Goal: Information Seeking & Learning: Learn about a topic

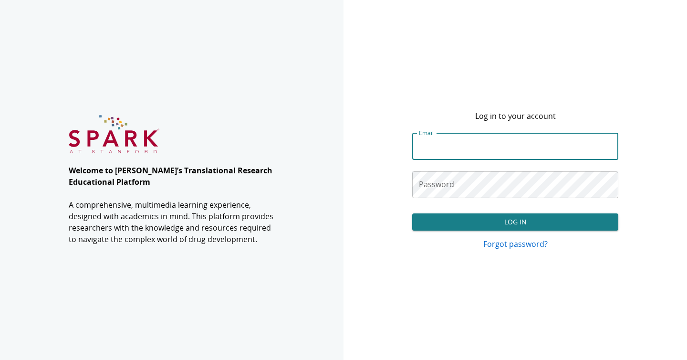
click at [445, 148] on input "Email" at bounding box center [515, 146] width 206 height 27
type input "**********"
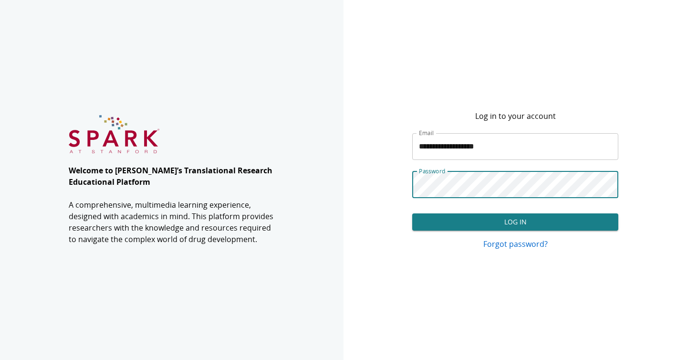
click at [464, 219] on button "Log In" at bounding box center [515, 222] width 206 height 18
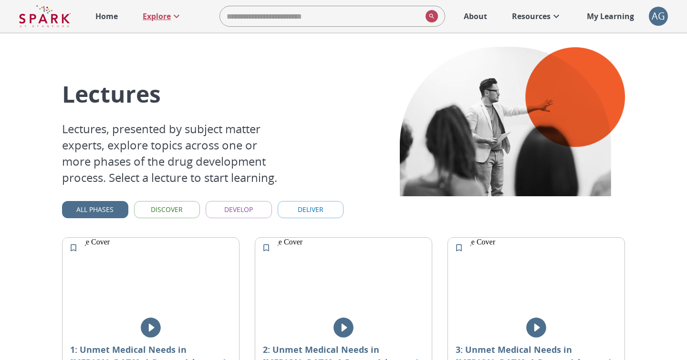
click at [167, 14] on p "Explore" at bounding box center [157, 15] width 28 height 11
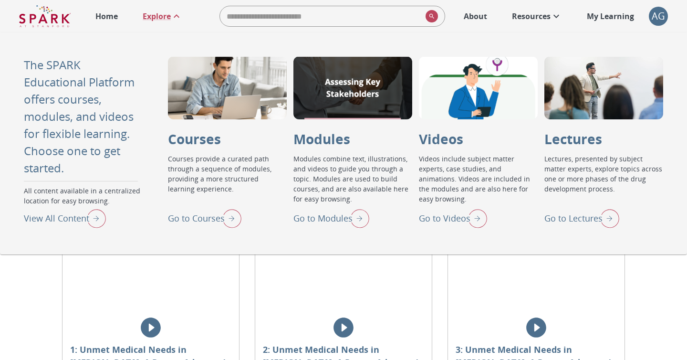
click at [603, 220] on img "Go to Lectures" at bounding box center [607, 218] width 24 height 25
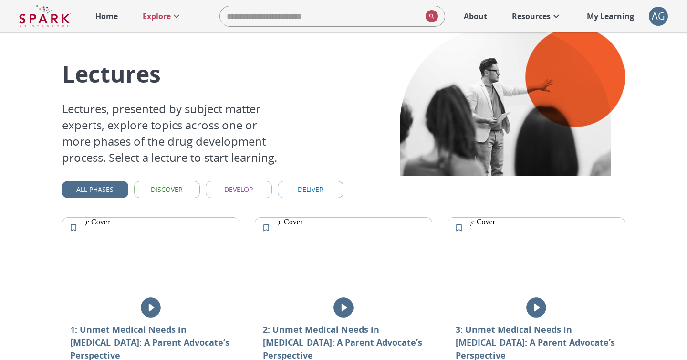
scroll to position [21, 0]
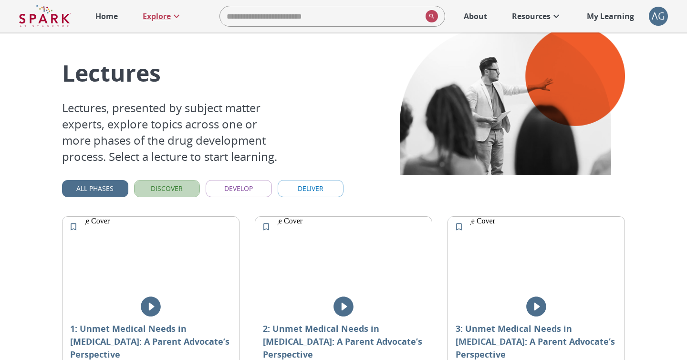
click at [162, 187] on button "Discover" at bounding box center [167, 189] width 66 height 18
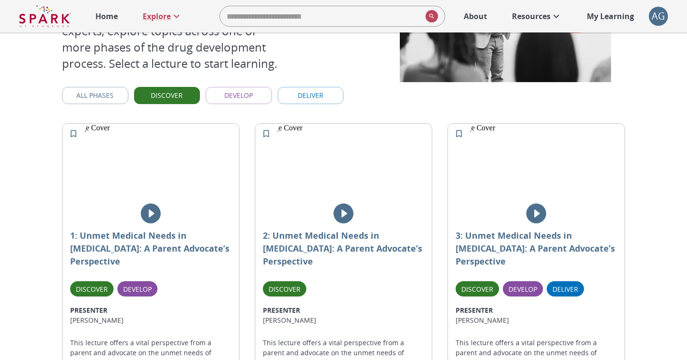
scroll to position [114, 0]
click at [239, 96] on button "Develop" at bounding box center [239, 96] width 66 height 18
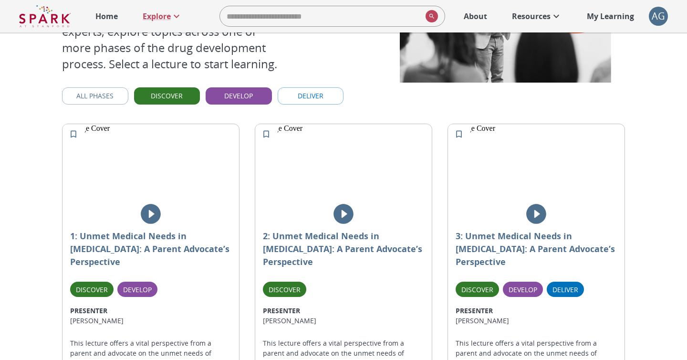
click at [324, 96] on button "Deliver" at bounding box center [311, 96] width 66 height 18
click at [126, 90] on button "All Phases" at bounding box center [95, 96] width 66 height 18
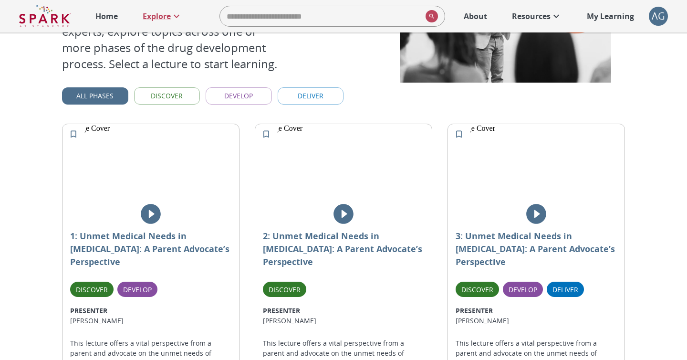
click at [122, 95] on button "All Phases" at bounding box center [95, 96] width 66 height 18
click at [168, 90] on button "Discover" at bounding box center [167, 96] width 66 height 18
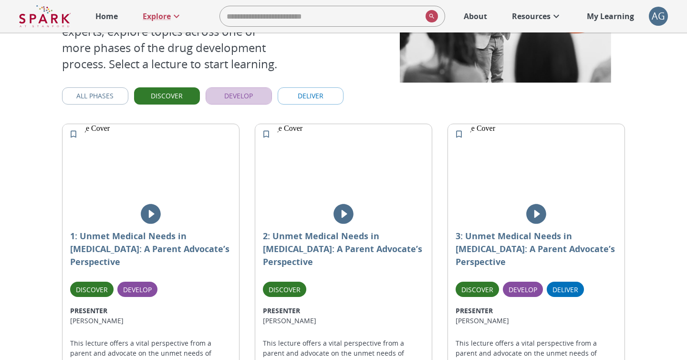
click at [238, 99] on button "Develop" at bounding box center [239, 96] width 66 height 18
click at [78, 93] on button "All Phases" at bounding box center [95, 96] width 66 height 18
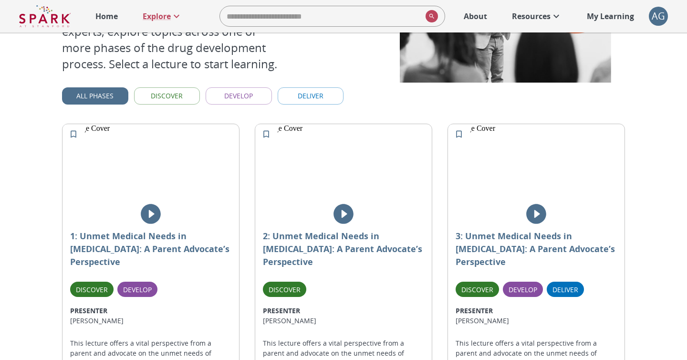
click at [236, 93] on button "Develop" at bounding box center [239, 96] width 66 height 18
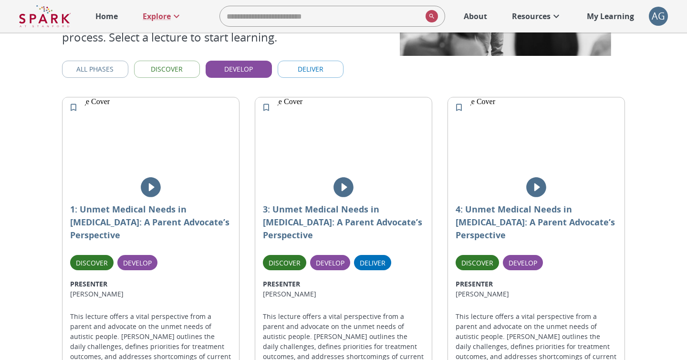
scroll to position [139, 0]
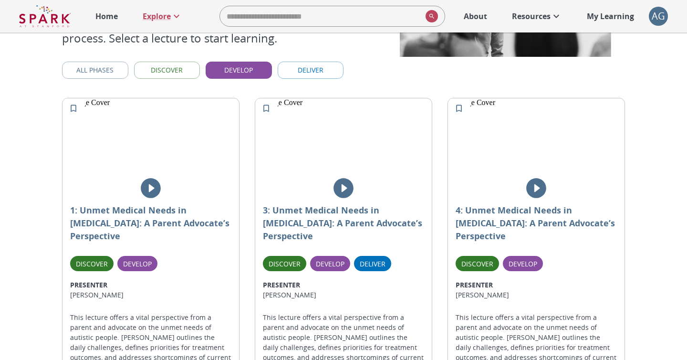
click at [153, 189] on icon "play" at bounding box center [151, 188] width 24 height 24
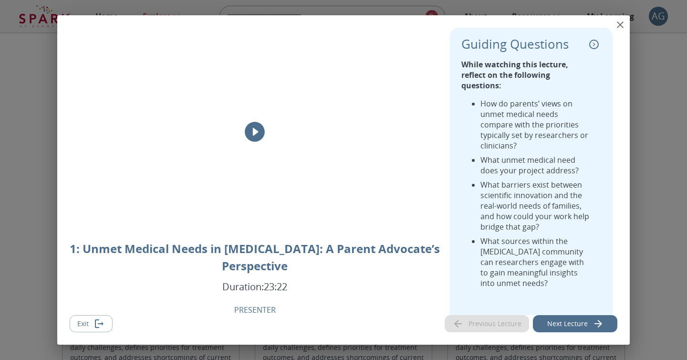
click at [617, 24] on icon "close" at bounding box center [620, 24] width 11 height 11
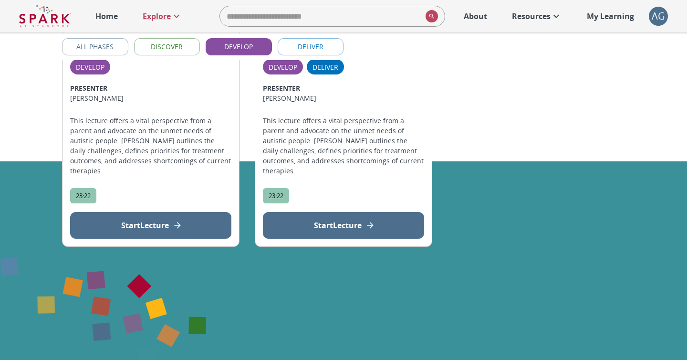
scroll to position [739, 0]
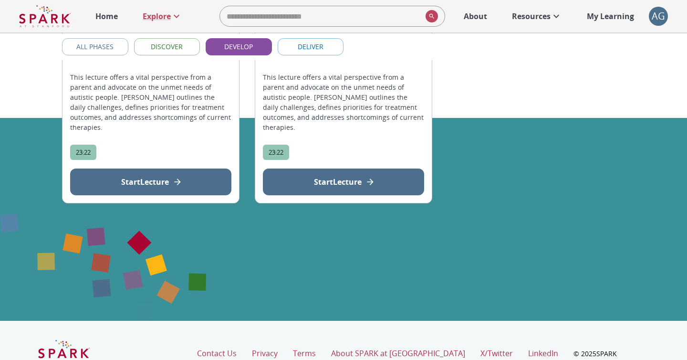
click at [361, 168] on button "Start Lecture" at bounding box center [343, 181] width 161 height 27
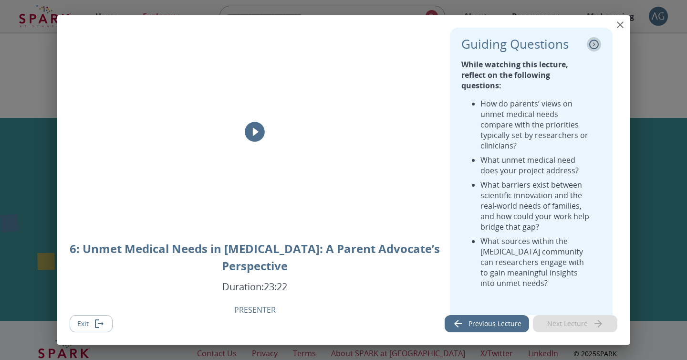
click at [592, 48] on icon "collapse" at bounding box center [594, 45] width 10 height 10
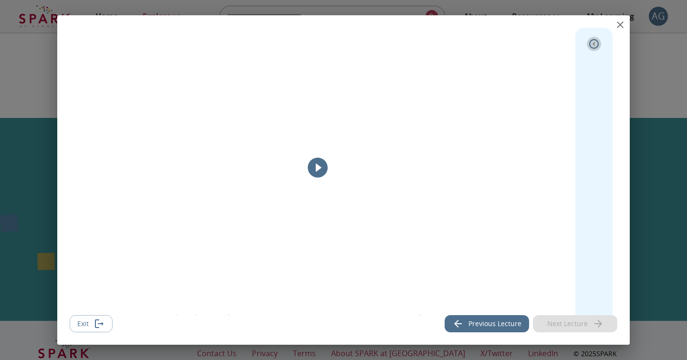
click at [594, 43] on icon "expand" at bounding box center [594, 44] width 2 height 4
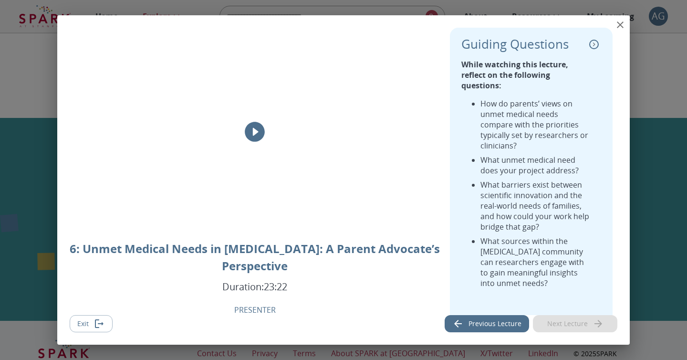
scroll to position [27, 0]
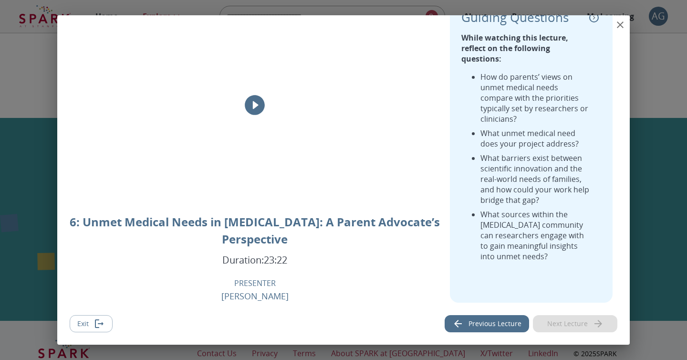
click at [467, 321] on button "Previous Lecture" at bounding box center [487, 324] width 84 height 18
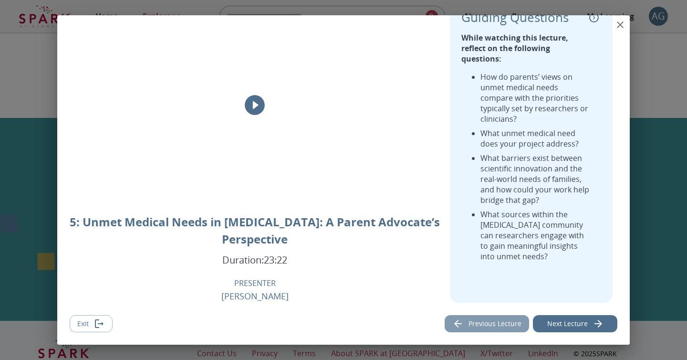
click at [472, 321] on button "Previous Lecture" at bounding box center [487, 324] width 84 height 18
click at [478, 321] on button "Previous Lecture" at bounding box center [487, 324] width 84 height 18
click at [500, 323] on button "Previous Lecture" at bounding box center [487, 324] width 84 height 18
click at [573, 322] on button "Next Lecture" at bounding box center [575, 324] width 84 height 18
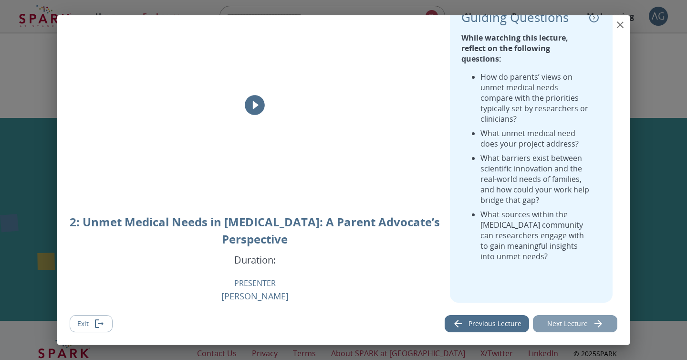
click at [573, 322] on button "Next Lecture" at bounding box center [575, 324] width 84 height 18
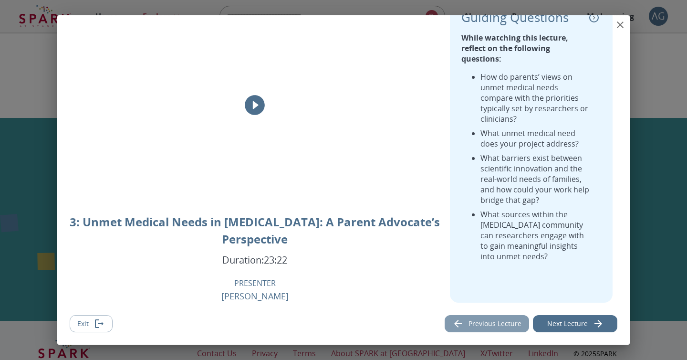
click at [520, 324] on button "Previous Lecture" at bounding box center [487, 324] width 84 height 18
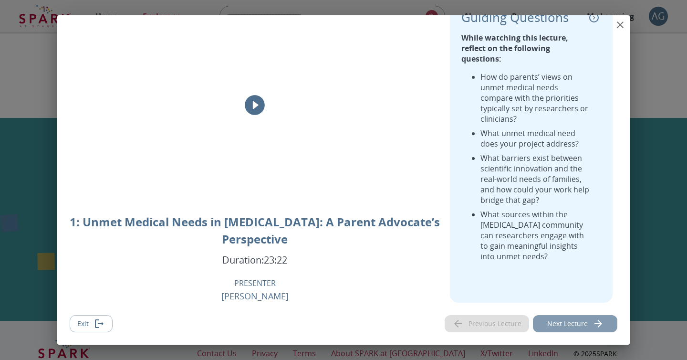
click at [561, 324] on button "Next Lecture" at bounding box center [575, 324] width 84 height 18
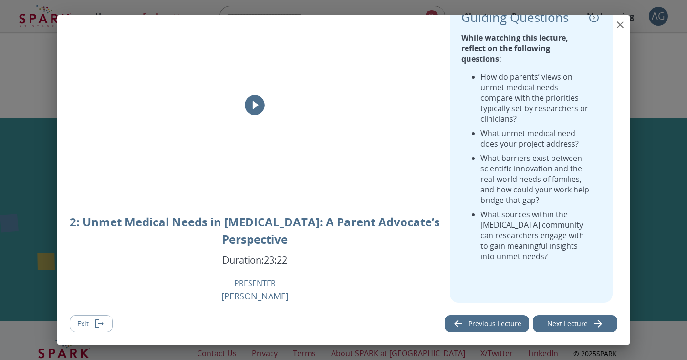
click at [561, 324] on button "Next Lecture" at bounding box center [575, 324] width 84 height 18
click at [257, 112] on icon "play" at bounding box center [255, 105] width 20 height 20
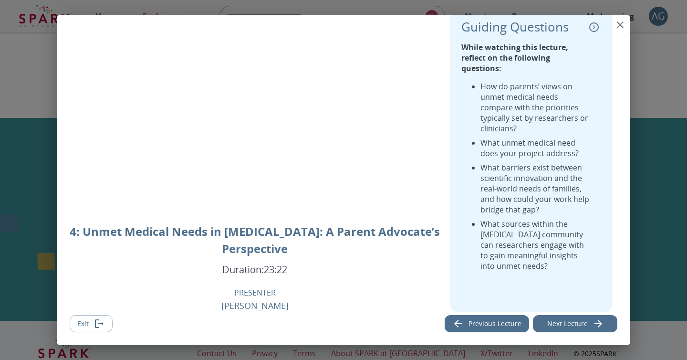
scroll to position [0, 0]
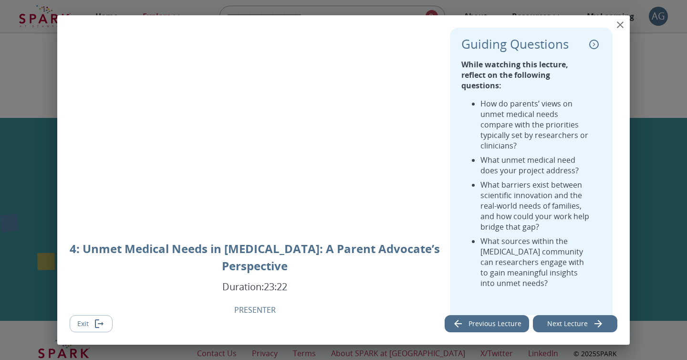
click at [469, 323] on button "Previous Lecture" at bounding box center [487, 324] width 84 height 18
click at [221, 132] on div "View Lecture Dialog" at bounding box center [255, 132] width 371 height 209
click at [658, 61] on div "3: Unmet Medical Needs in [MEDICAL_DATA]: A Parent Advocate’s Perspective Durat…" at bounding box center [343, 180] width 687 height 360
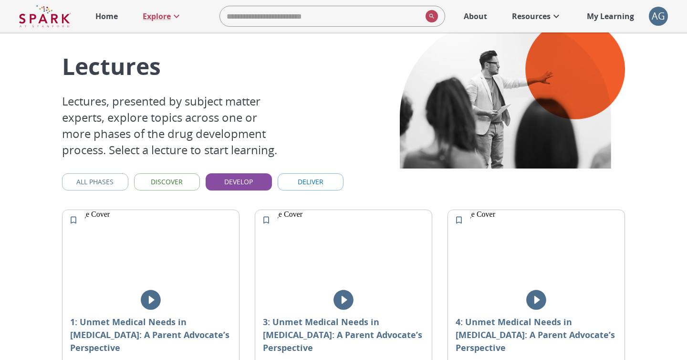
scroll to position [25, 0]
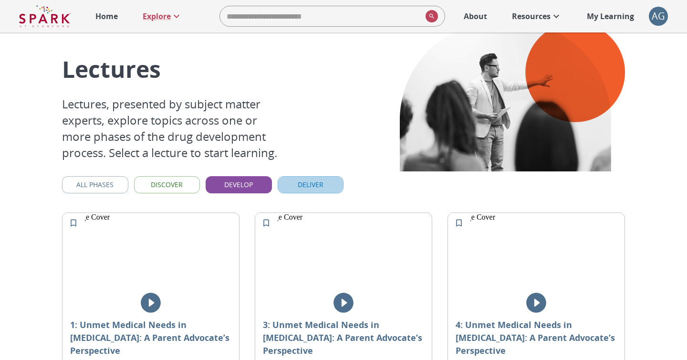
click at [319, 185] on button "Deliver" at bounding box center [311, 185] width 66 height 18
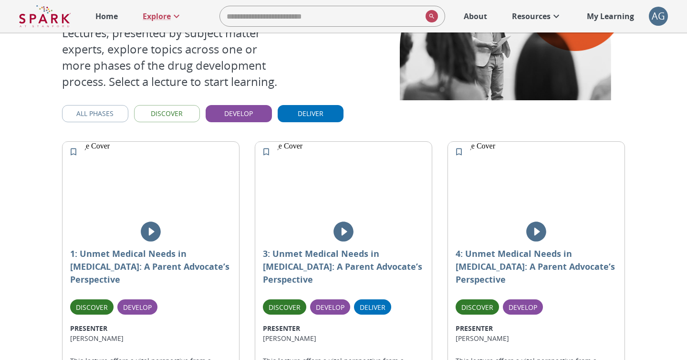
scroll to position [101, 0]
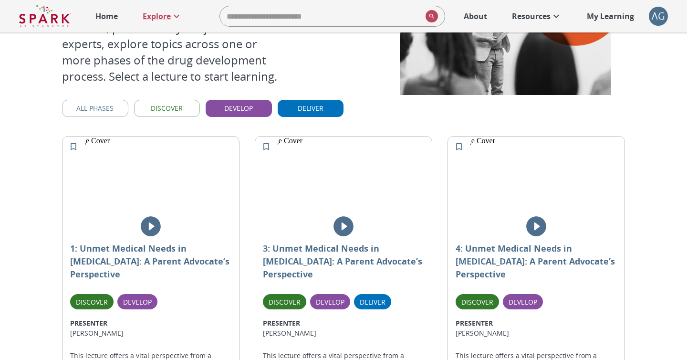
click at [261, 107] on button "Develop" at bounding box center [239, 109] width 66 height 18
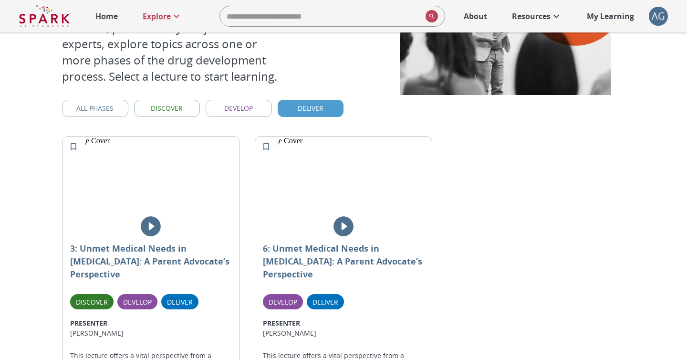
click at [300, 109] on button "Deliver" at bounding box center [311, 109] width 66 height 18
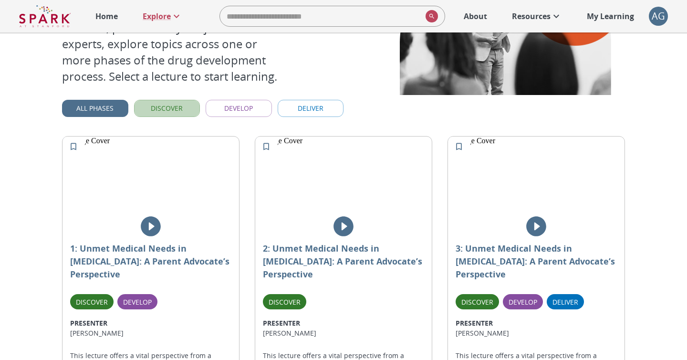
click at [184, 107] on button "Discover" at bounding box center [167, 109] width 66 height 18
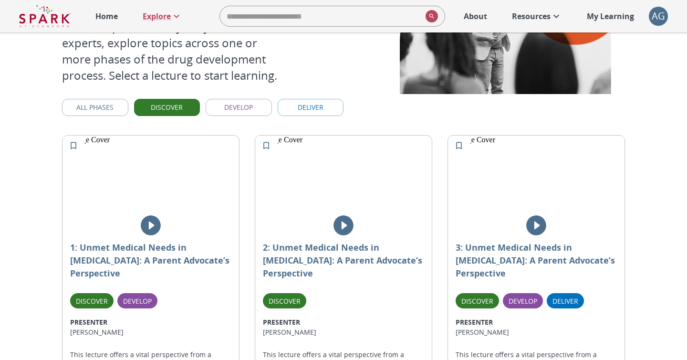
scroll to position [104, 0]
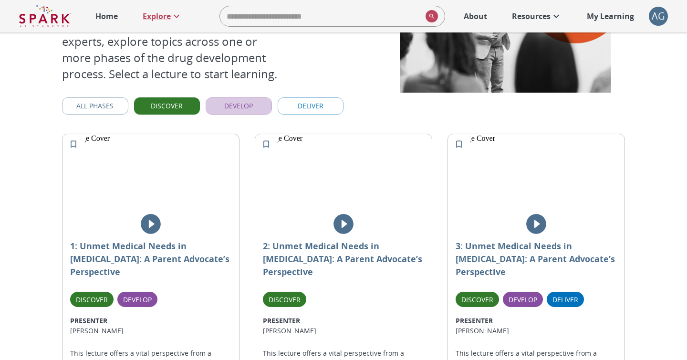
click at [239, 108] on button "Develop" at bounding box center [239, 106] width 66 height 18
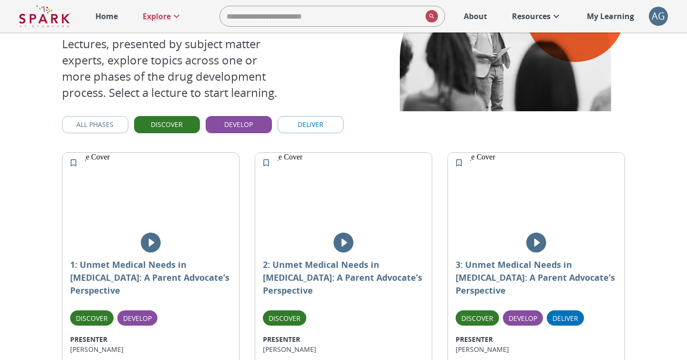
scroll to position [89, 0]
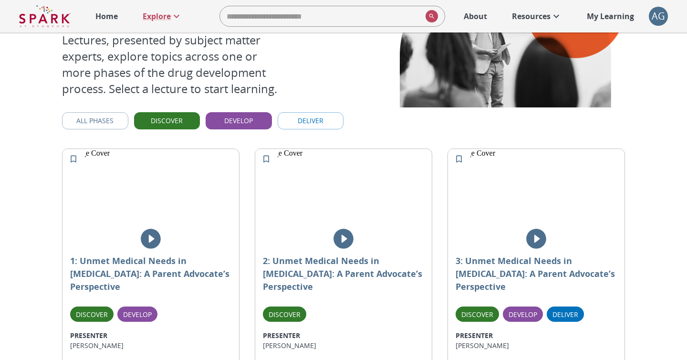
click at [322, 121] on button "Deliver" at bounding box center [311, 121] width 66 height 18
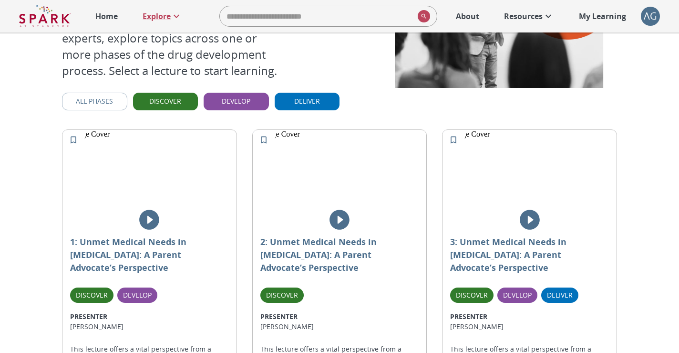
scroll to position [106, 0]
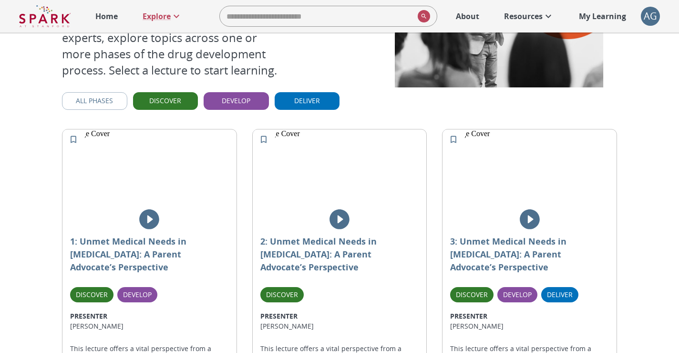
click at [223, 100] on button "Develop" at bounding box center [236, 101] width 65 height 18
click at [300, 100] on button "Deliver" at bounding box center [307, 101] width 65 height 18
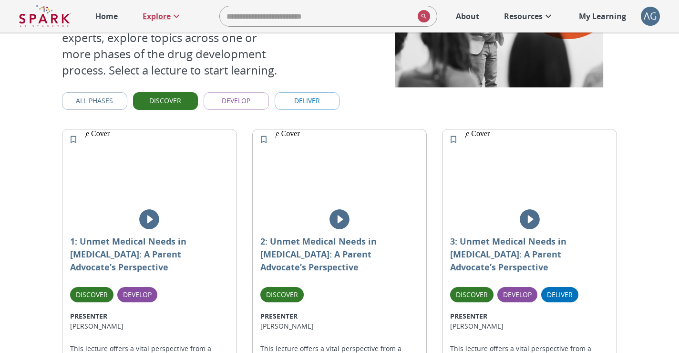
click at [177, 104] on button "Discover" at bounding box center [165, 101] width 65 height 18
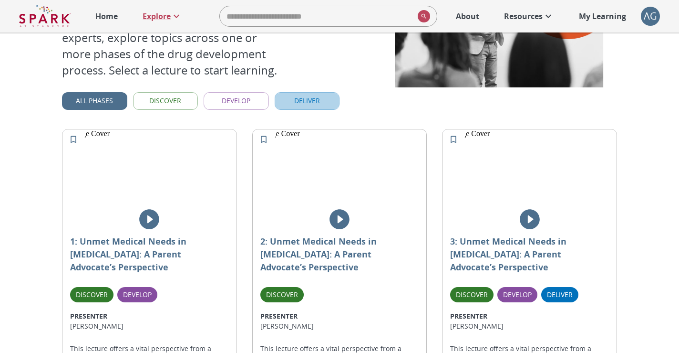
click at [310, 98] on button "Deliver" at bounding box center [307, 101] width 65 height 18
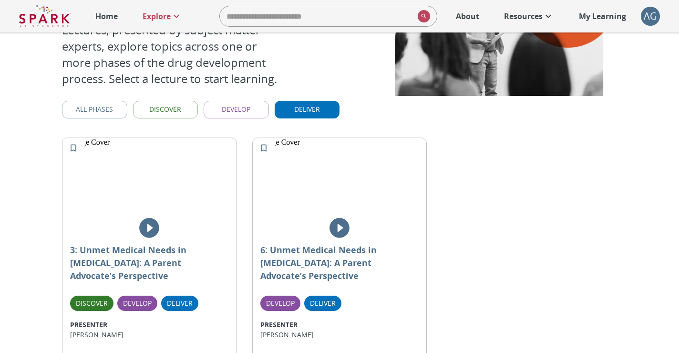
scroll to position [81, 0]
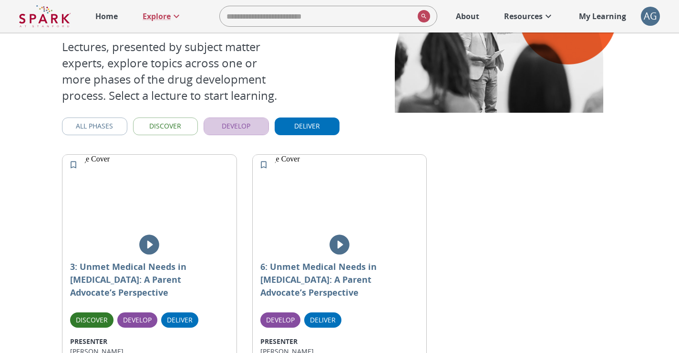
click at [242, 126] on button "Develop" at bounding box center [236, 126] width 65 height 18
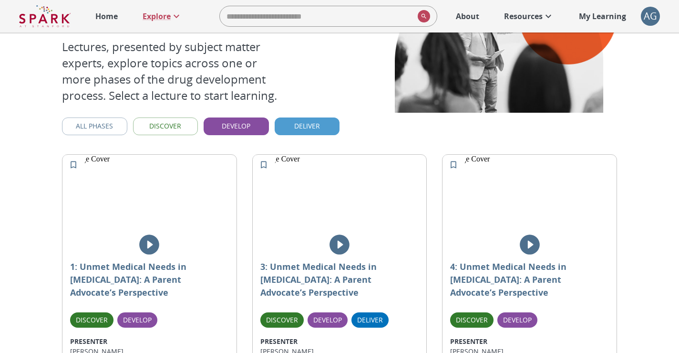
click at [302, 126] on button "Deliver" at bounding box center [307, 126] width 65 height 18
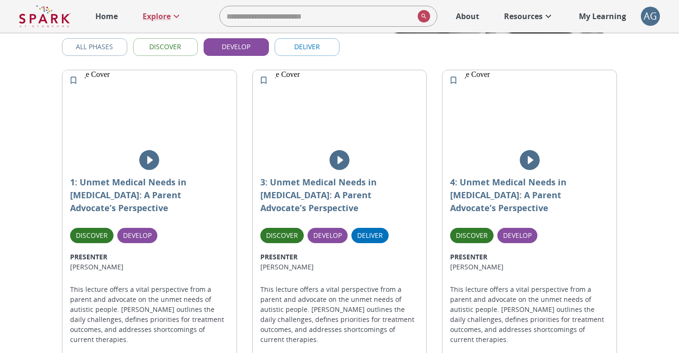
scroll to position [56, 0]
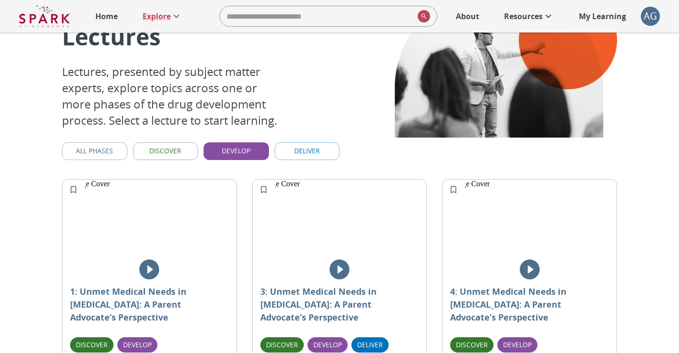
click at [247, 151] on button "Develop" at bounding box center [236, 151] width 65 height 18
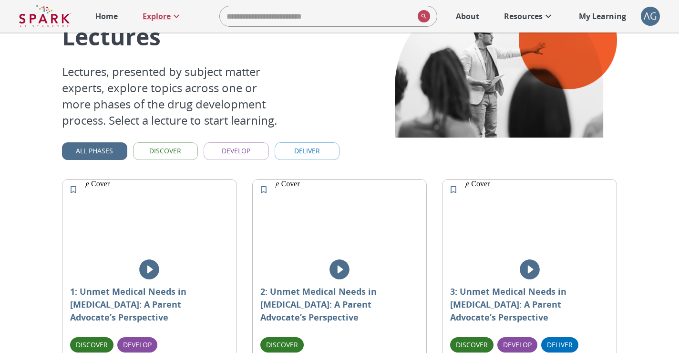
click at [305, 151] on button "Deliver" at bounding box center [307, 151] width 65 height 18
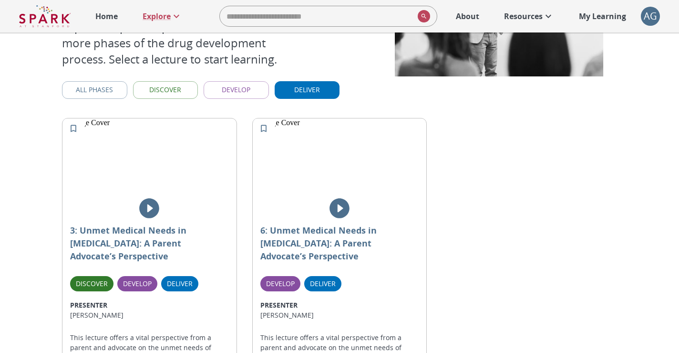
scroll to position [0, 0]
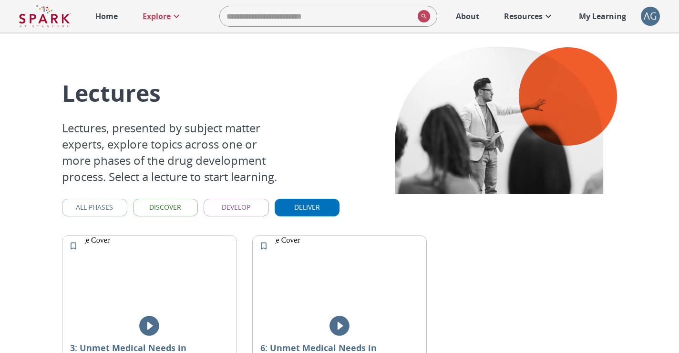
click at [247, 212] on button "Develop" at bounding box center [236, 207] width 65 height 18
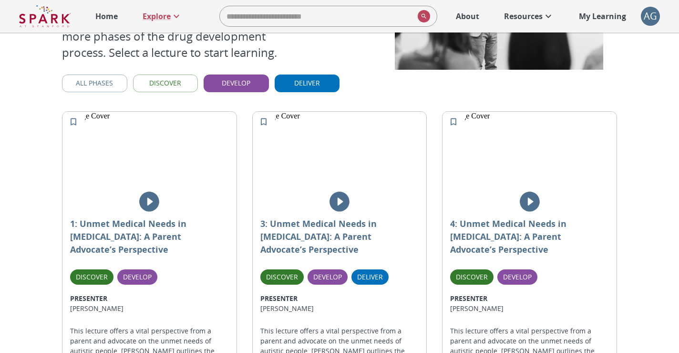
scroll to position [113, 0]
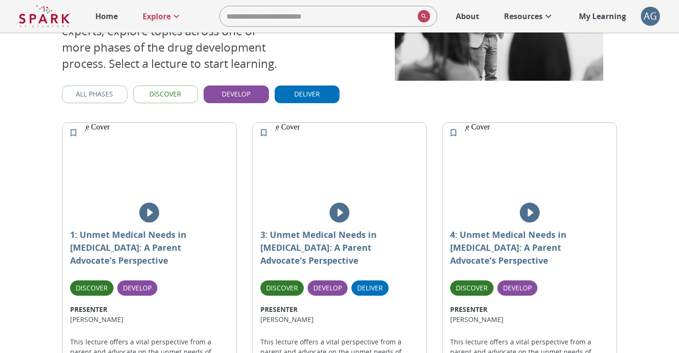
click at [178, 97] on button "Discover" at bounding box center [165, 94] width 65 height 18
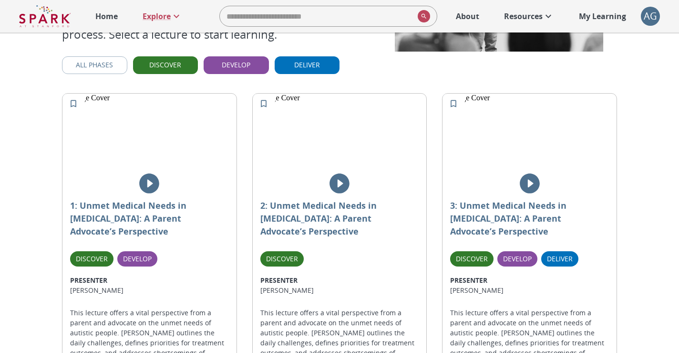
scroll to position [136, 0]
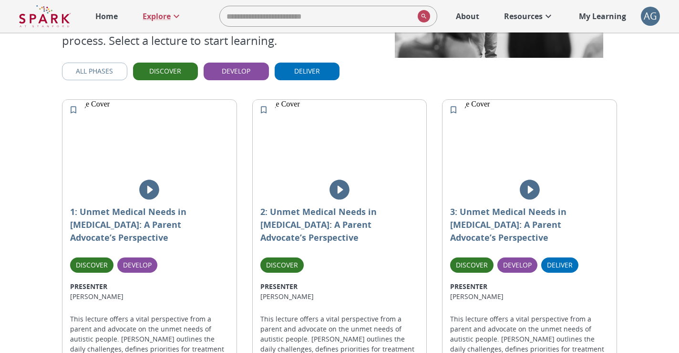
click at [172, 69] on button "Discover" at bounding box center [165, 72] width 65 height 18
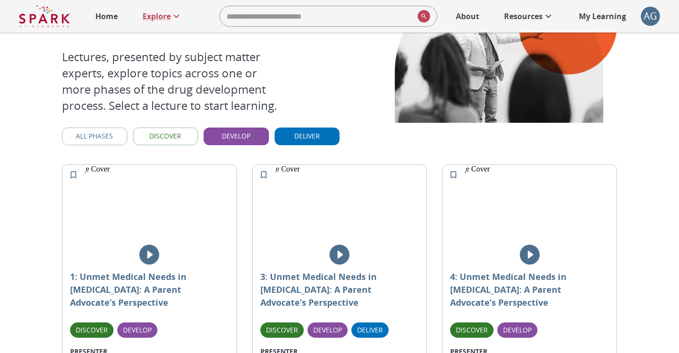
scroll to position [28, 0]
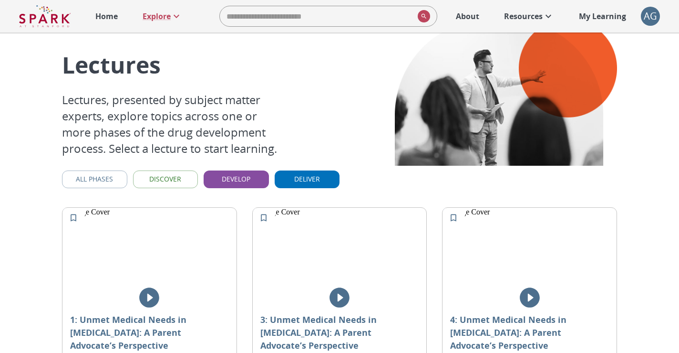
click at [109, 178] on button "All Phases" at bounding box center [94, 179] width 65 height 18
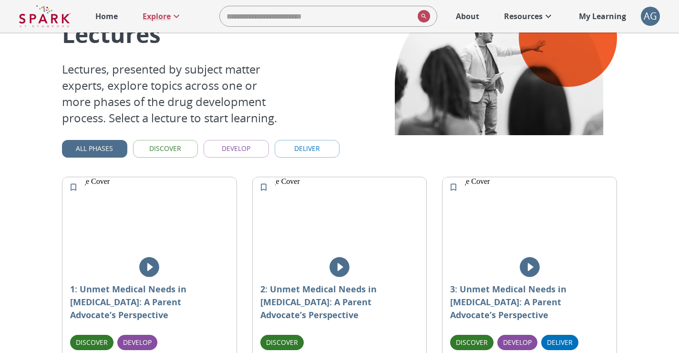
scroll to position [0, 0]
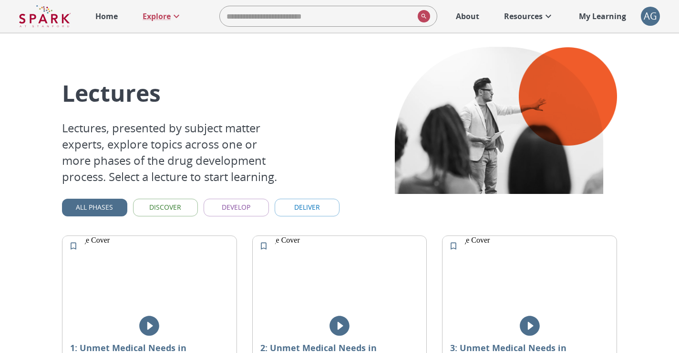
click at [168, 142] on p "Lectures, presented by subject matter experts, explore topics across one or mor…" at bounding box center [173, 152] width 222 height 65
click at [138, 168] on p "Lectures, presented by subject matter experts, explore topics across one or mor…" at bounding box center [173, 152] width 222 height 65
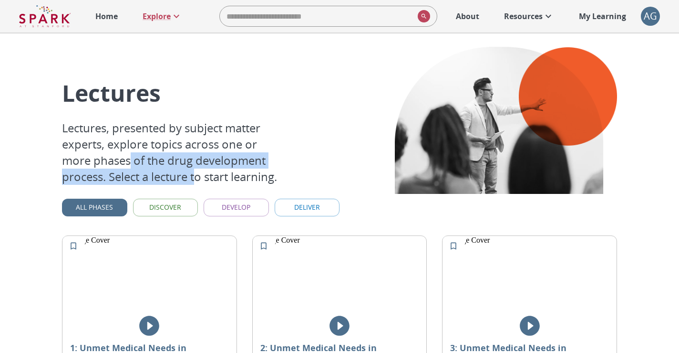
drag, startPoint x: 132, startPoint y: 164, endPoint x: 197, endPoint y: 177, distance: 66.1
click at [197, 177] on p "Lectures, presented by subject matter experts, explore topics across one or mor…" at bounding box center [173, 152] width 222 height 65
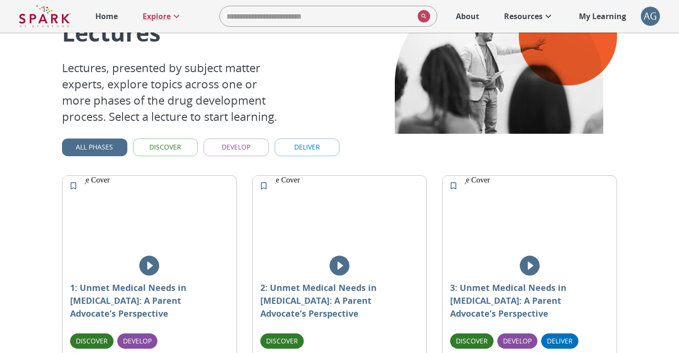
scroll to position [61, 0]
click at [319, 143] on button "Deliver" at bounding box center [307, 147] width 65 height 18
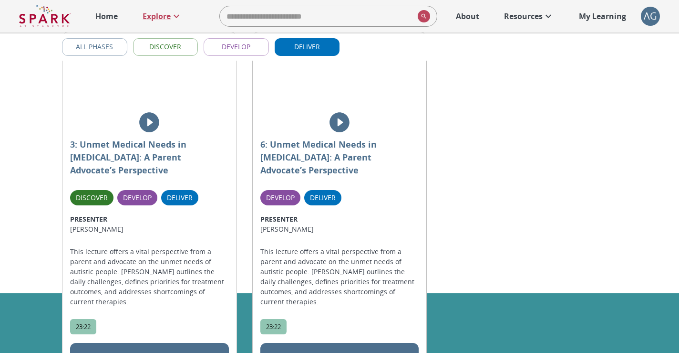
scroll to position [0, 0]
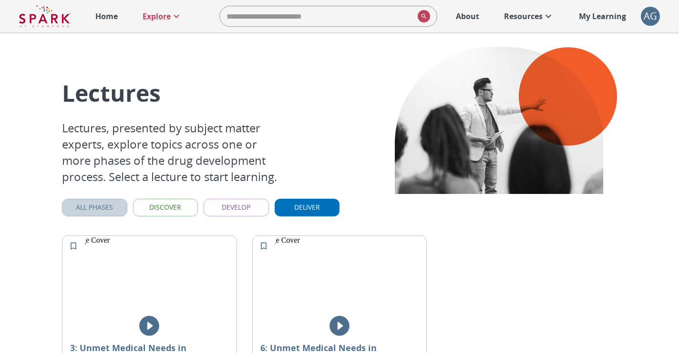
click at [87, 207] on button "All Phases" at bounding box center [94, 207] width 65 height 18
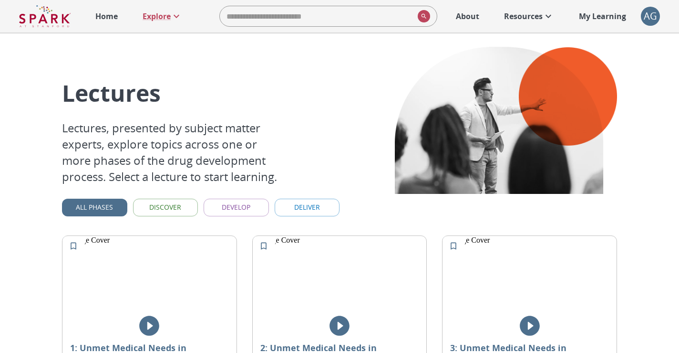
click at [262, 251] on div at bounding box center [264, 246] width 10 height 11
click at [264, 246] on icon "Add to My Learning" at bounding box center [264, 246] width 10 height 10
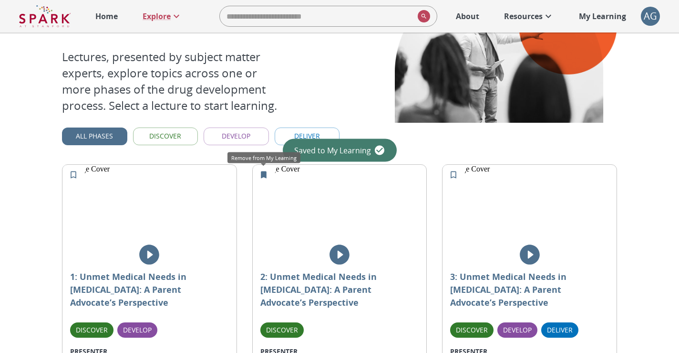
scroll to position [77, 0]
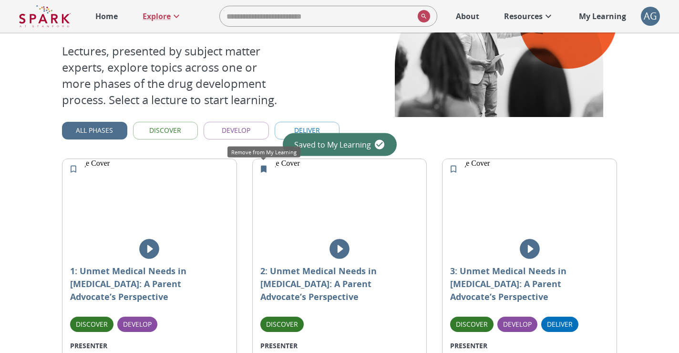
click at [264, 167] on icon "Remove from My Learning" at bounding box center [264, 168] width 6 height 7
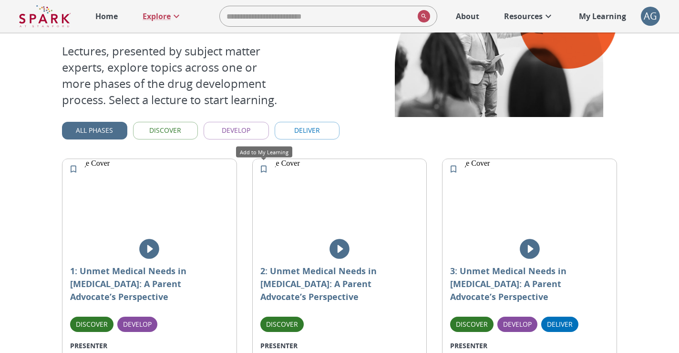
click at [265, 167] on icon "Add to My Learning" at bounding box center [264, 169] width 10 height 10
click at [338, 244] on icon "play" at bounding box center [340, 249] width 24 height 24
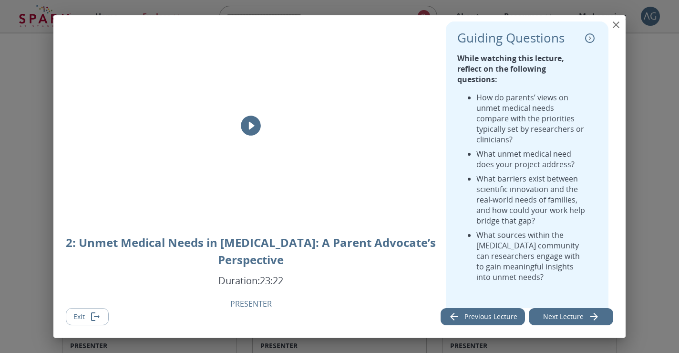
scroll to position [34, 0]
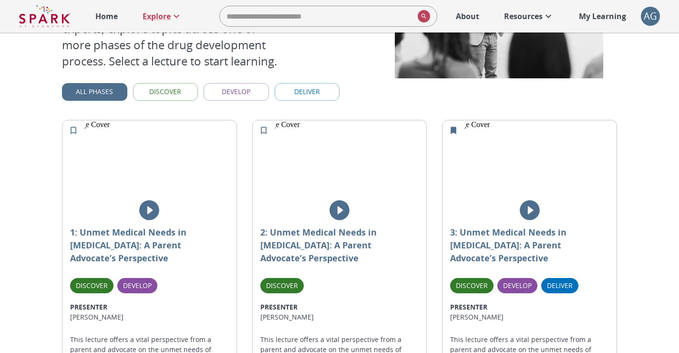
scroll to position [113, 0]
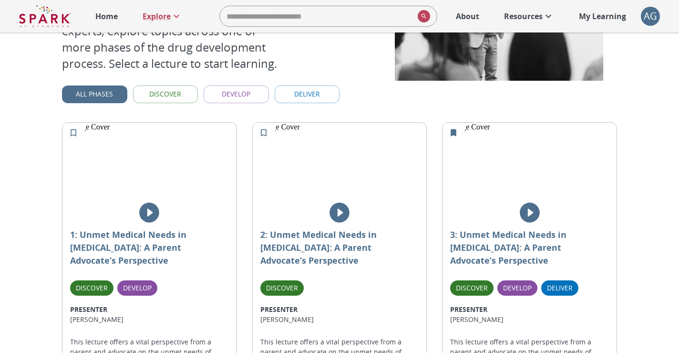
drag, startPoint x: 286, startPoint y: 88, endPoint x: 473, endPoint y: 4, distance: 205.0
